Goal: Information Seeking & Learning: Check status

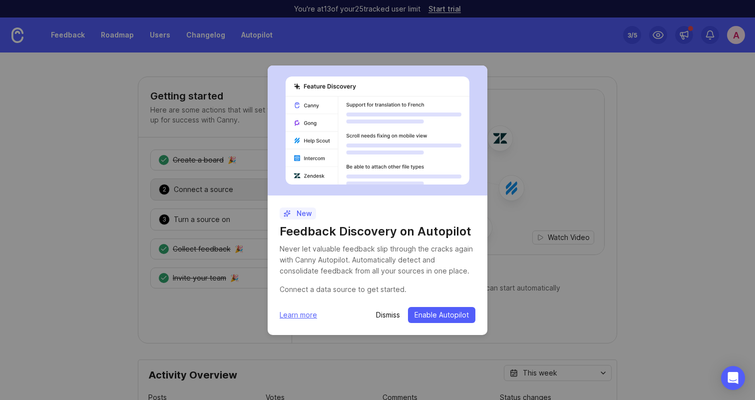
click at [389, 314] on p "Dismiss" at bounding box center [388, 315] width 24 height 10
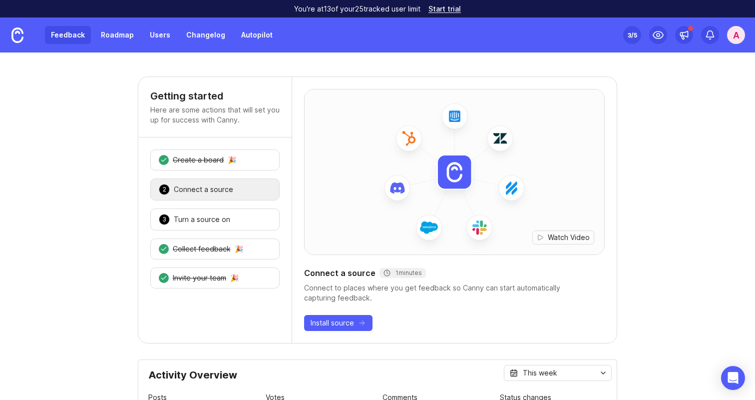
click at [79, 30] on link "Feedback" at bounding box center [68, 35] width 46 height 18
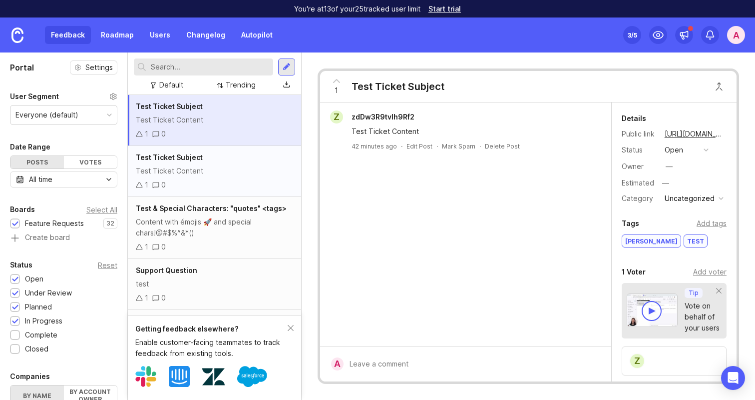
click at [226, 178] on div "Test Ticket Subject Test Ticket Content 1 0" at bounding box center [214, 171] width 173 height 51
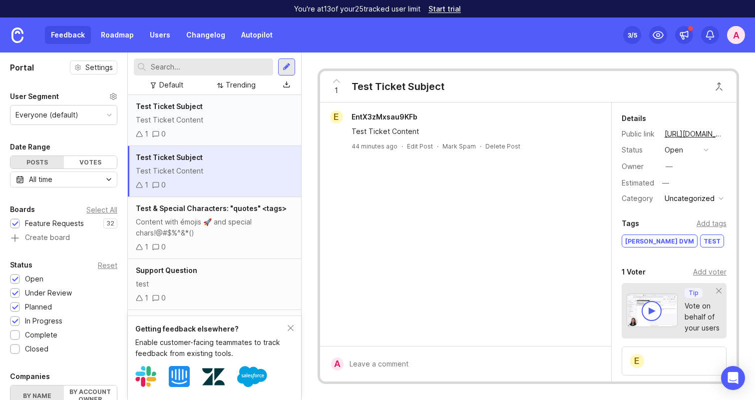
click at [243, 133] on div "1 0" at bounding box center [214, 133] width 157 height 11
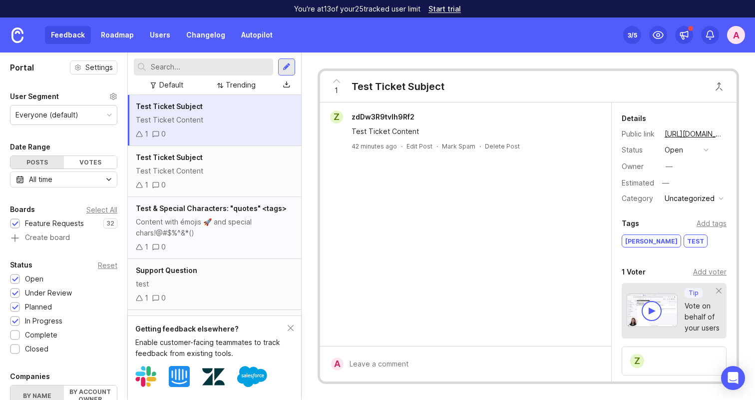
click at [269, 234] on div "Content with émojis 🚀 and special chars!@#$%^&*()" at bounding box center [214, 227] width 157 height 22
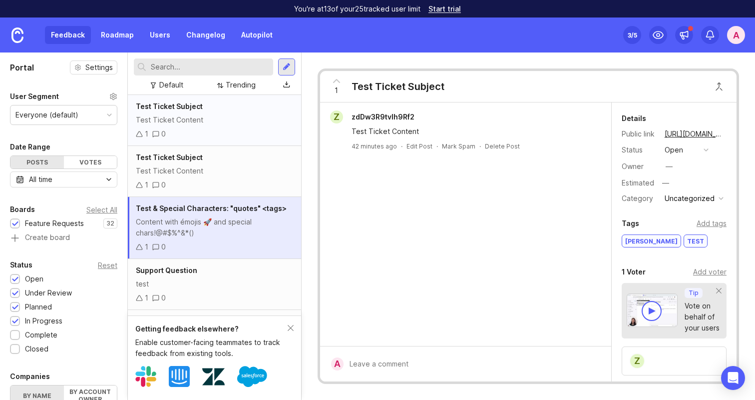
click at [213, 123] on div "Test Ticket Content" at bounding box center [214, 119] width 157 height 11
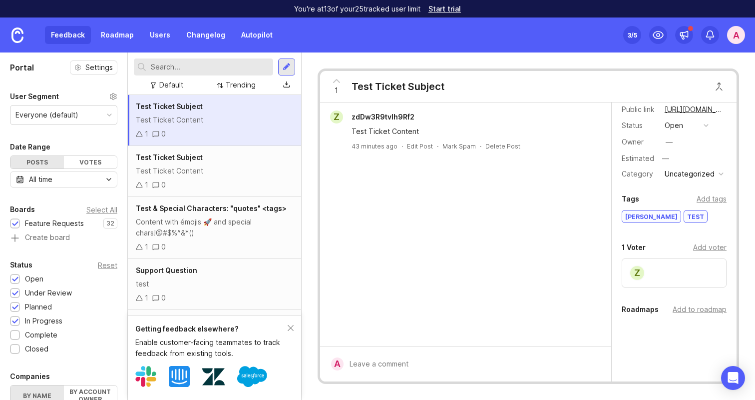
scroll to position [22, 0]
click at [188, 182] on div "1 0" at bounding box center [214, 184] width 157 height 11
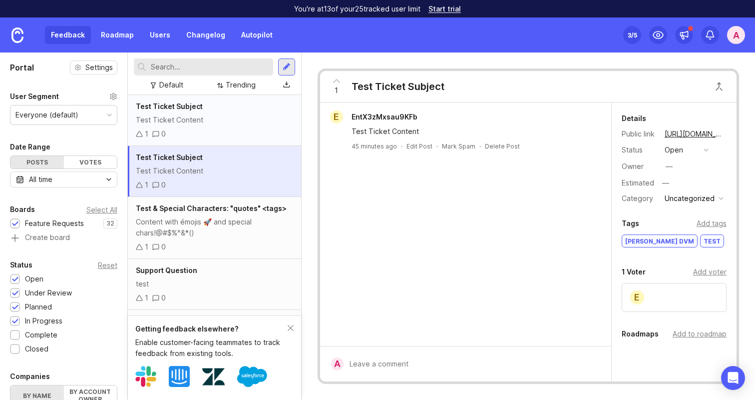
click at [206, 124] on div "Test Ticket Content" at bounding box center [214, 119] width 157 height 11
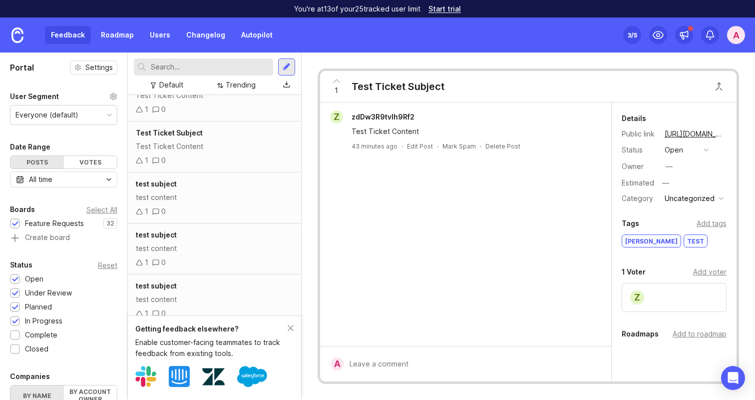
scroll to position [447, 0]
click at [229, 202] on div "1 0" at bounding box center [214, 207] width 157 height 11
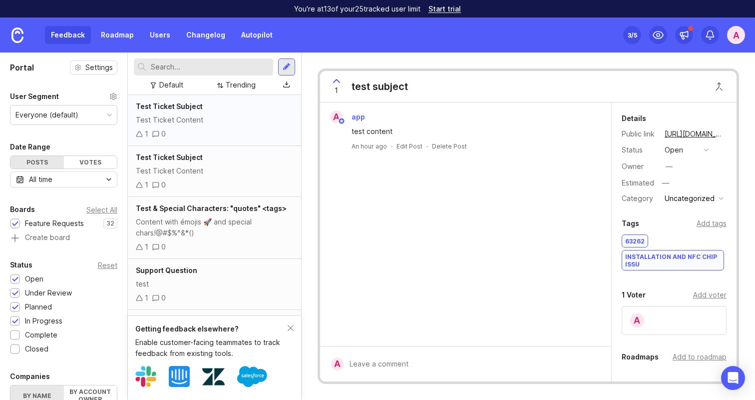
click at [228, 134] on div "1 0" at bounding box center [214, 133] width 157 height 11
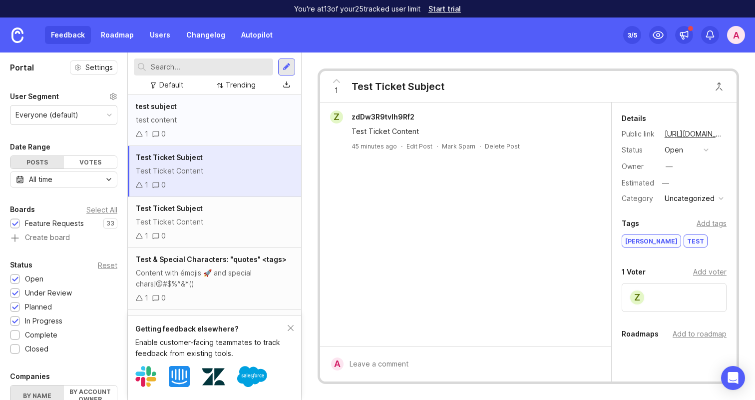
click at [218, 136] on div "1 0" at bounding box center [214, 133] width 157 height 11
